Goal: Task Accomplishment & Management: Manage account settings

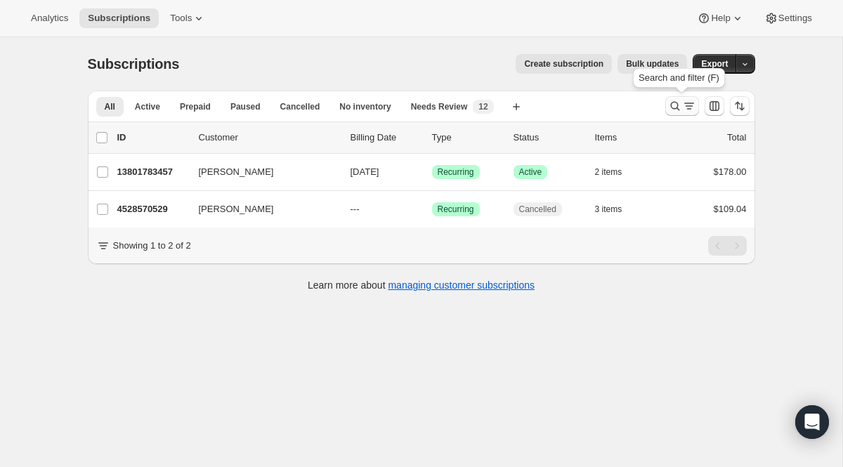
click at [679, 107] on icon "Search and filter results" at bounding box center [675, 106] width 14 height 14
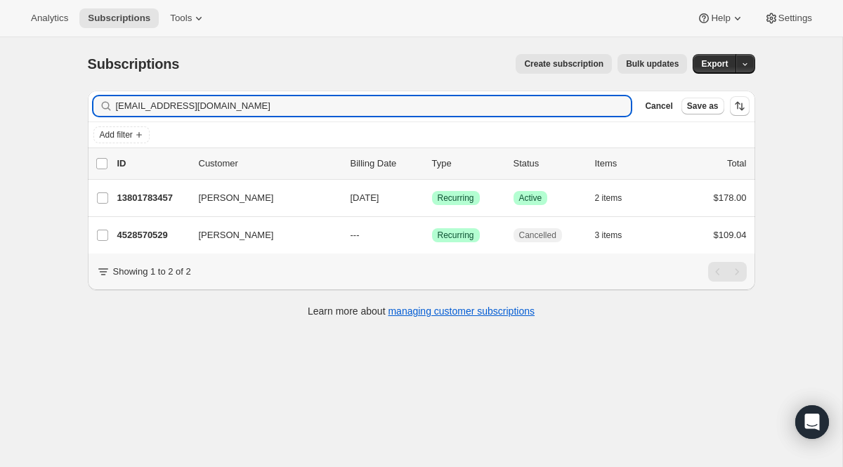
drag, startPoint x: 252, startPoint y: 104, endPoint x: 33, endPoint y: 80, distance: 219.9
click at [33, 80] on div "Subscriptions. This page is ready Subscriptions Create subscription Bulk update…" at bounding box center [421, 270] width 843 height 467
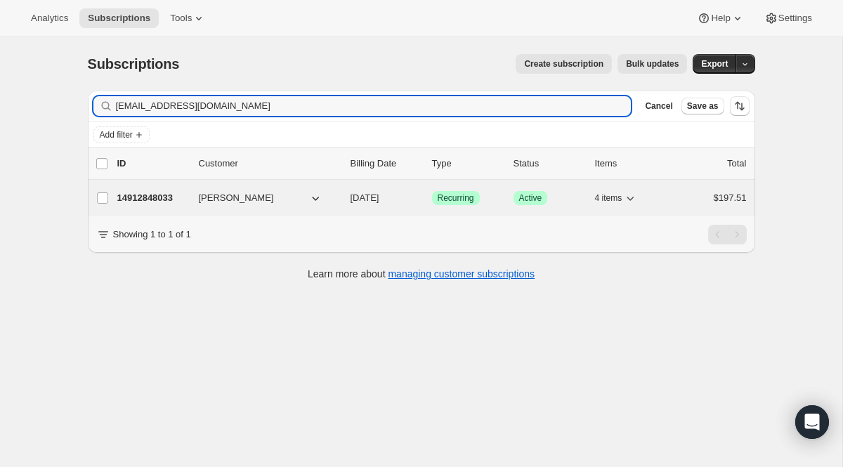
type input "[EMAIL_ADDRESS][DOMAIN_NAME]"
click at [465, 202] on span "Recurring" at bounding box center [456, 198] width 37 height 11
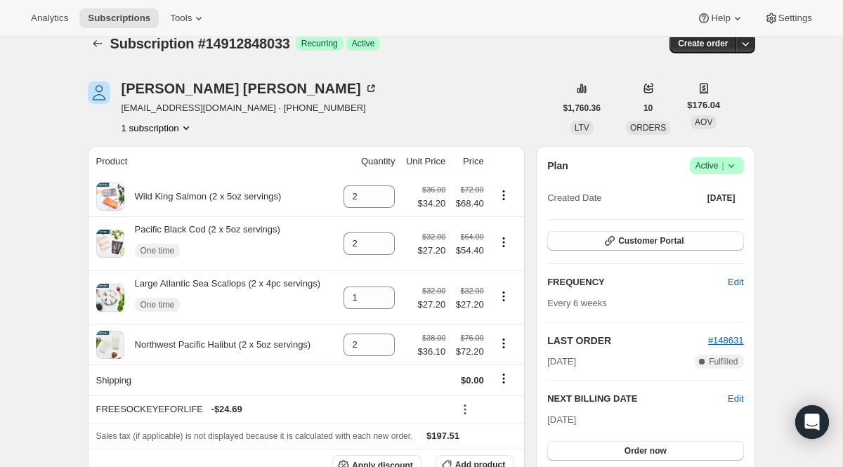
scroll to position [44, 0]
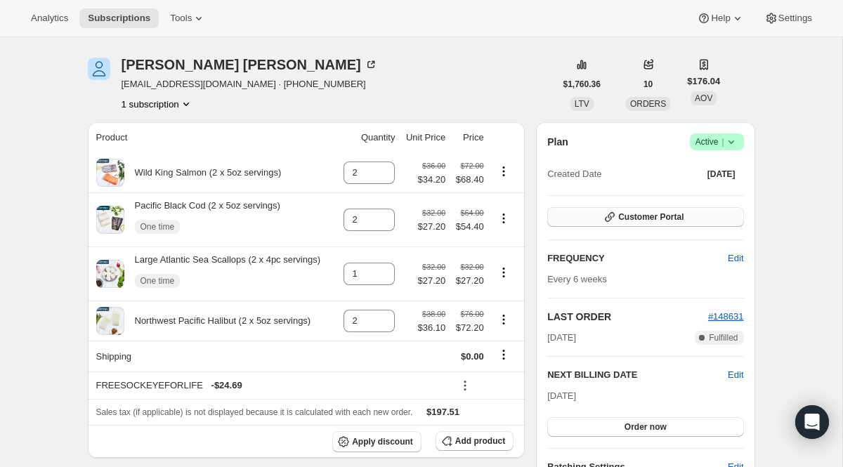
click at [629, 222] on span "Customer Portal" at bounding box center [650, 217] width 65 height 11
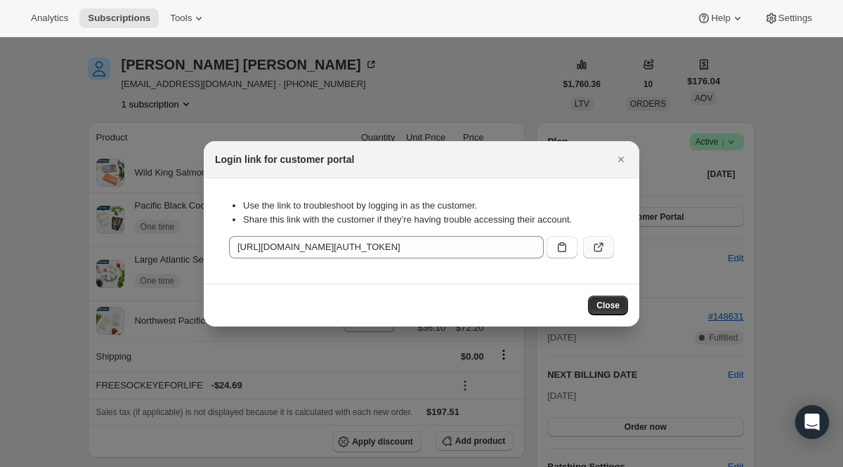
click at [594, 241] on icon ":r16t:" at bounding box center [599, 247] width 14 height 14
click at [301, 87] on div at bounding box center [421, 233] width 843 height 467
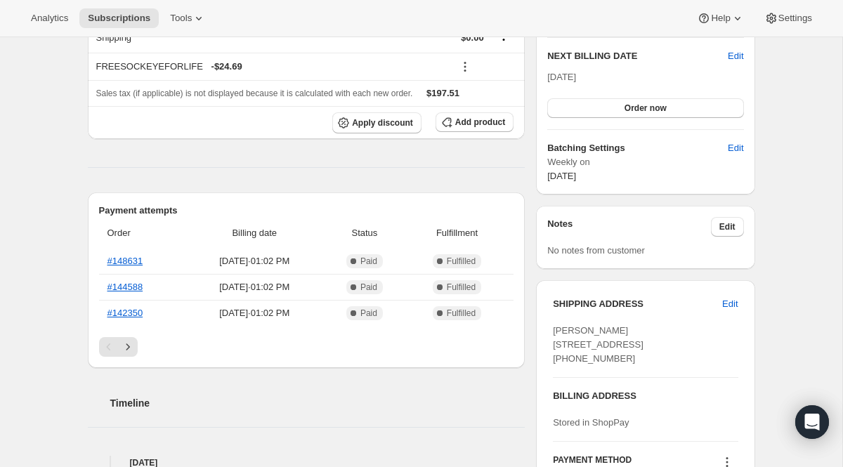
scroll to position [327, 0]
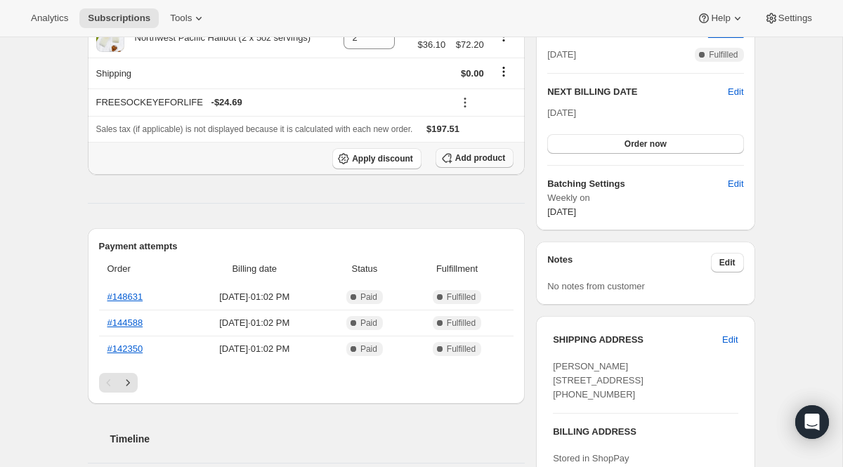
click at [472, 157] on span "Add product" at bounding box center [480, 158] width 50 height 11
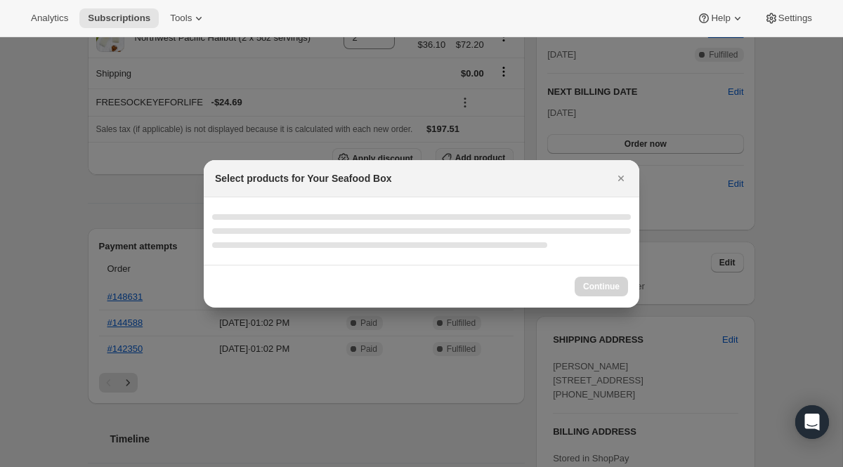
scroll to position [0, 0]
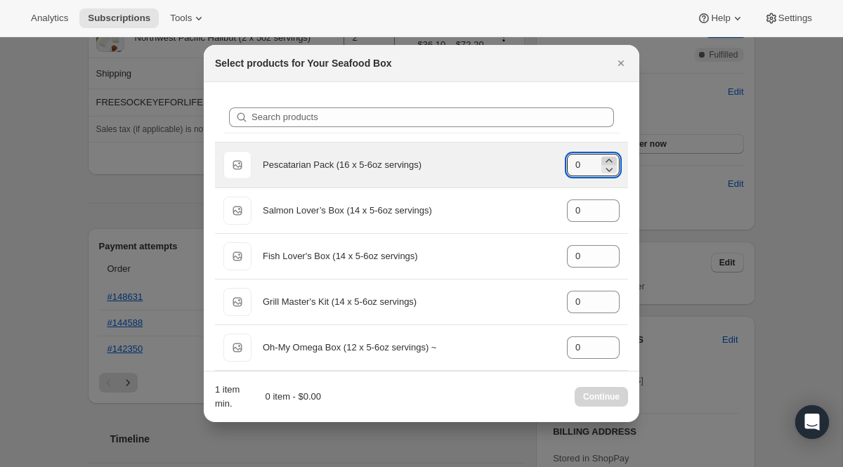
click at [609, 161] on icon ":r19a:" at bounding box center [609, 161] width 14 height 14
type input "1"
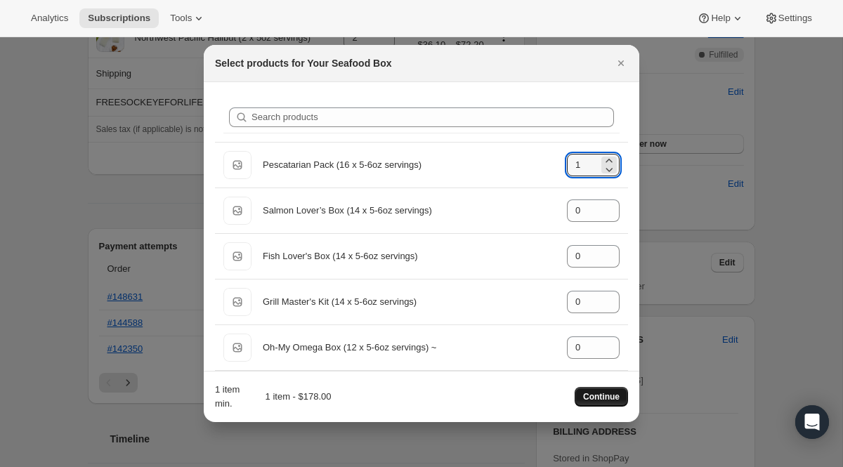
click at [599, 394] on span "Continue" at bounding box center [601, 396] width 37 height 11
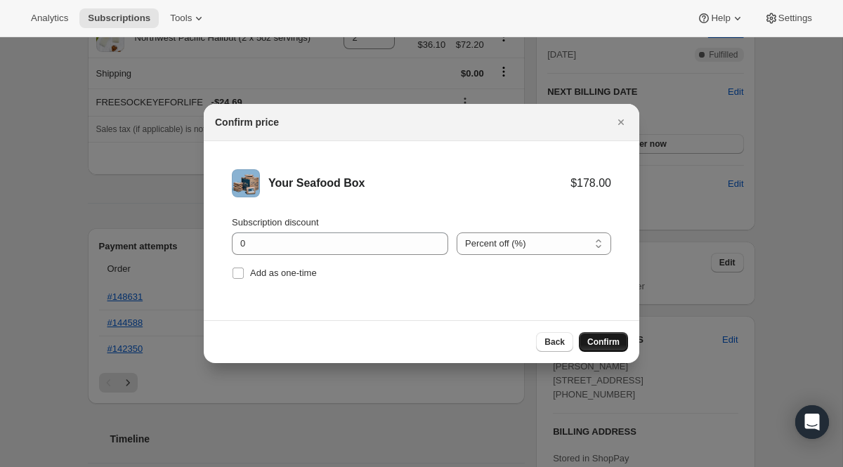
click at [608, 345] on span "Confirm" at bounding box center [604, 342] width 32 height 11
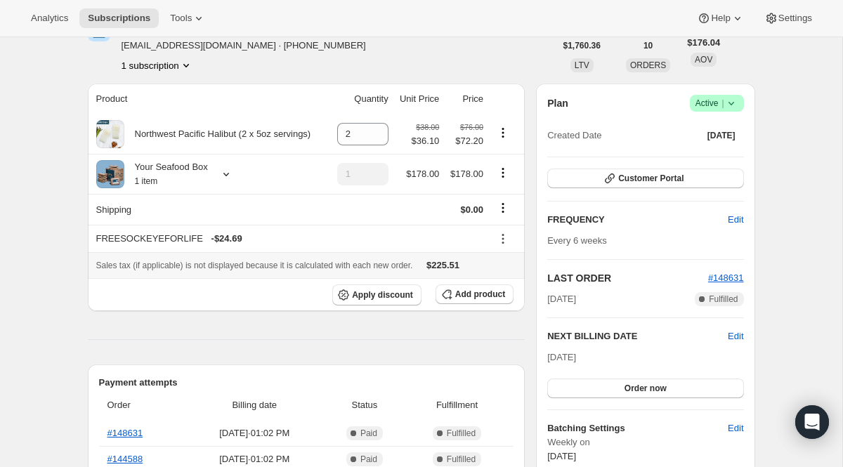
scroll to position [36, 0]
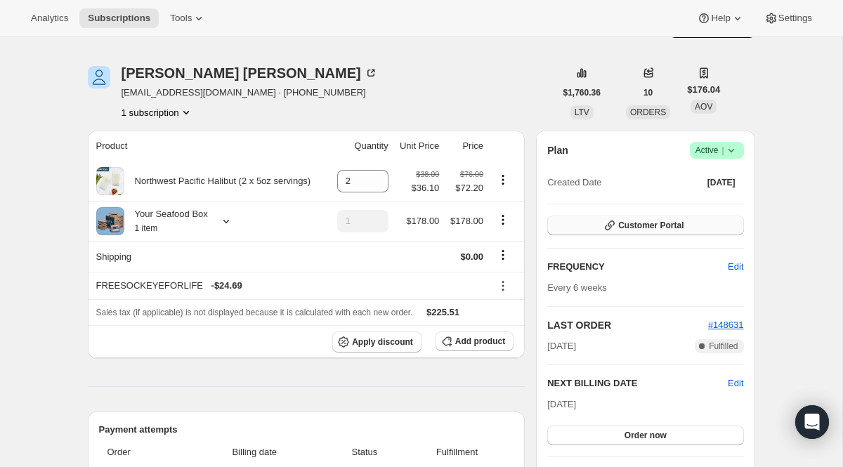
click at [624, 232] on button "Customer Portal" at bounding box center [645, 226] width 196 height 20
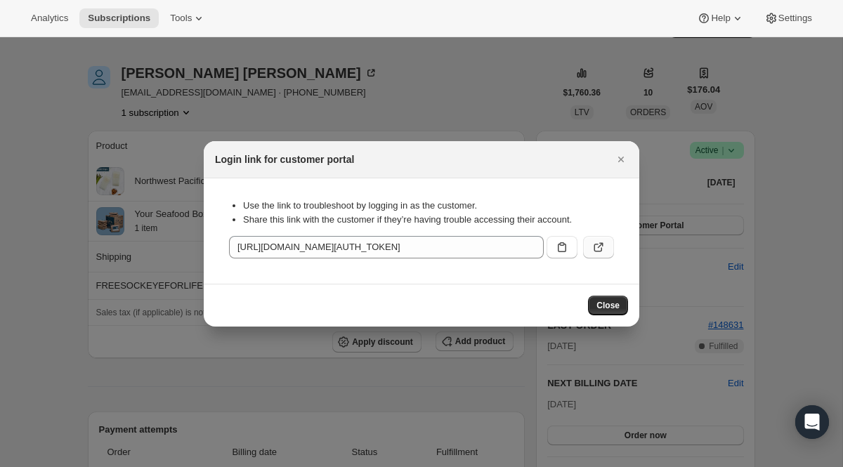
click at [599, 240] on icon ":r1de:" at bounding box center [599, 247] width 14 height 14
click at [615, 154] on icon "Close" at bounding box center [621, 160] width 14 height 14
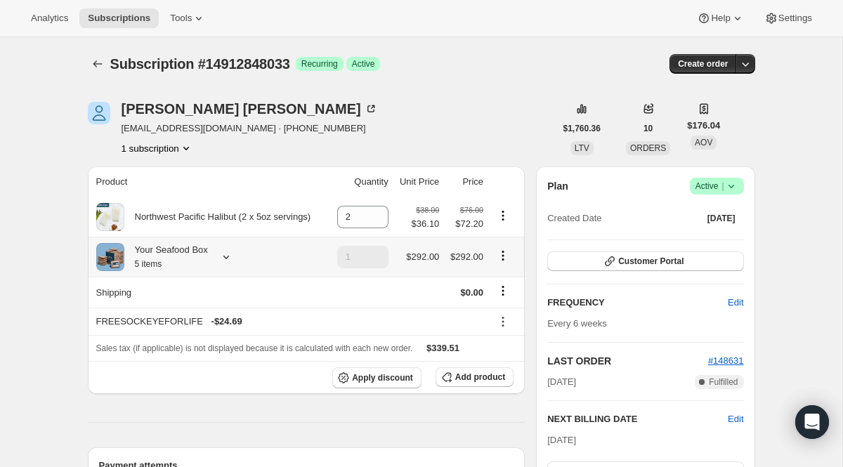
click at [229, 265] on div "Your Seafood Box 5 items" at bounding box center [210, 257] width 229 height 28
click at [229, 263] on icon at bounding box center [226, 257] width 14 height 14
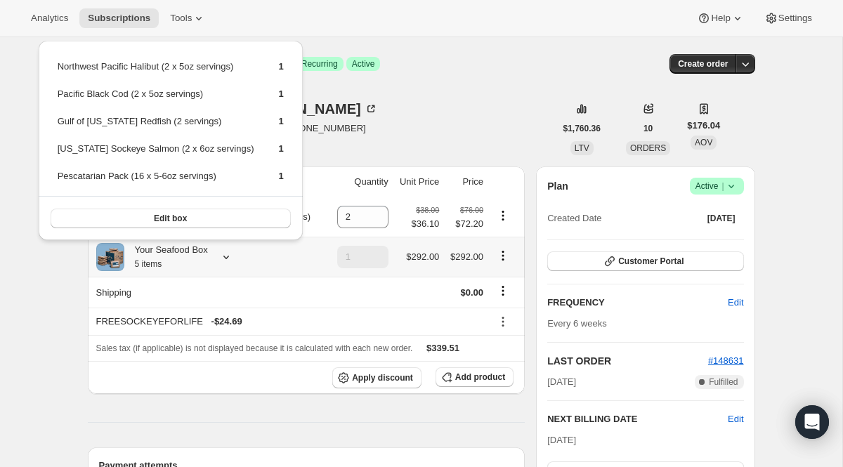
click at [229, 263] on icon at bounding box center [226, 257] width 14 height 14
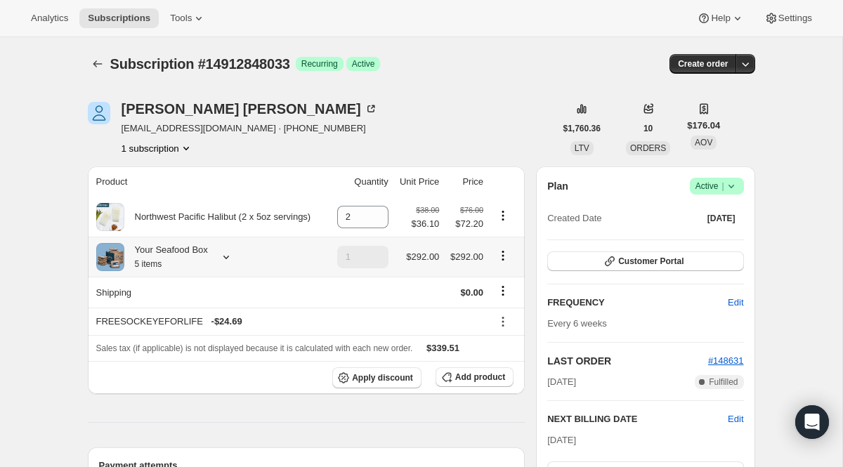
click at [229, 263] on icon at bounding box center [226, 257] width 14 height 14
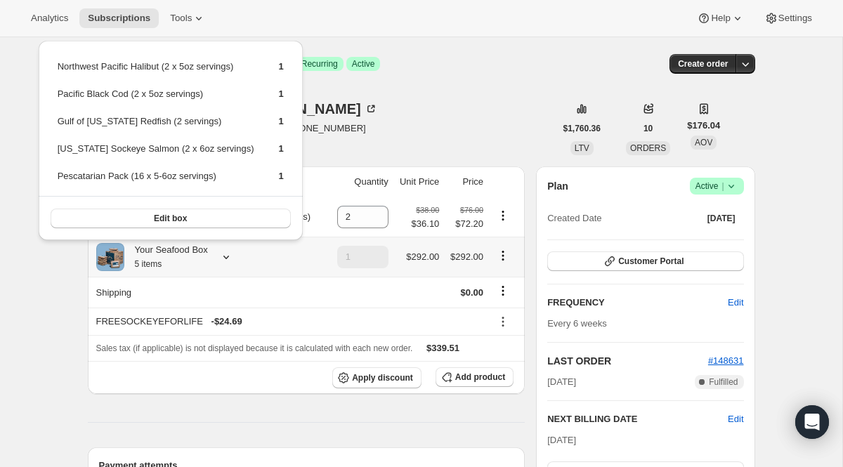
click at [229, 263] on icon at bounding box center [226, 257] width 14 height 14
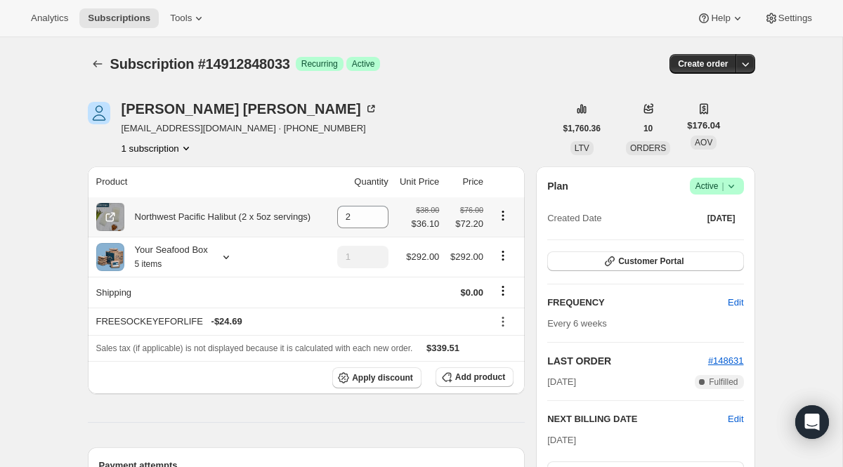
click at [505, 209] on icon "Product actions" at bounding box center [503, 216] width 14 height 14
click at [492, 242] on span "Remove" at bounding box center [493, 243] width 34 height 11
type input "0"
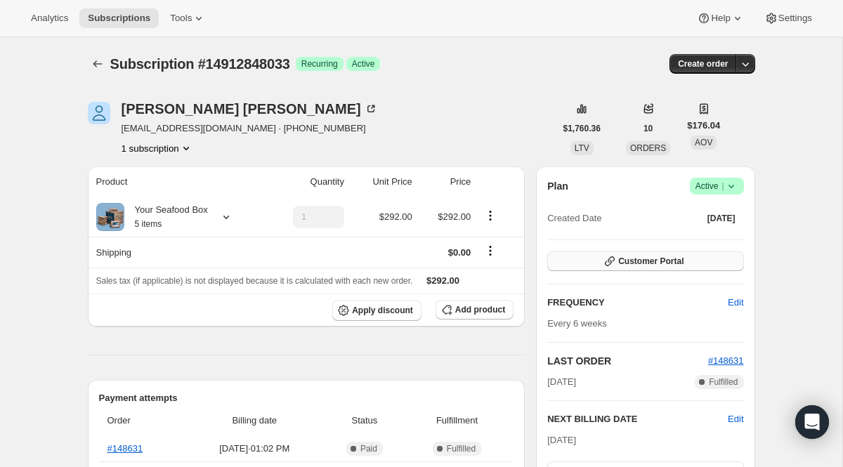
click at [610, 262] on icon "button" at bounding box center [610, 261] width 14 height 14
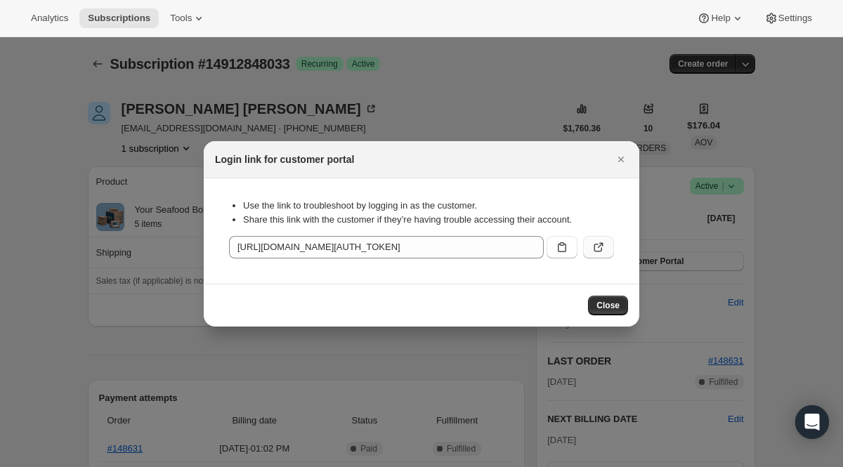
click at [604, 252] on icon ":r6i:" at bounding box center [599, 247] width 14 height 14
